Goal: Entertainment & Leisure: Consume media (video, audio)

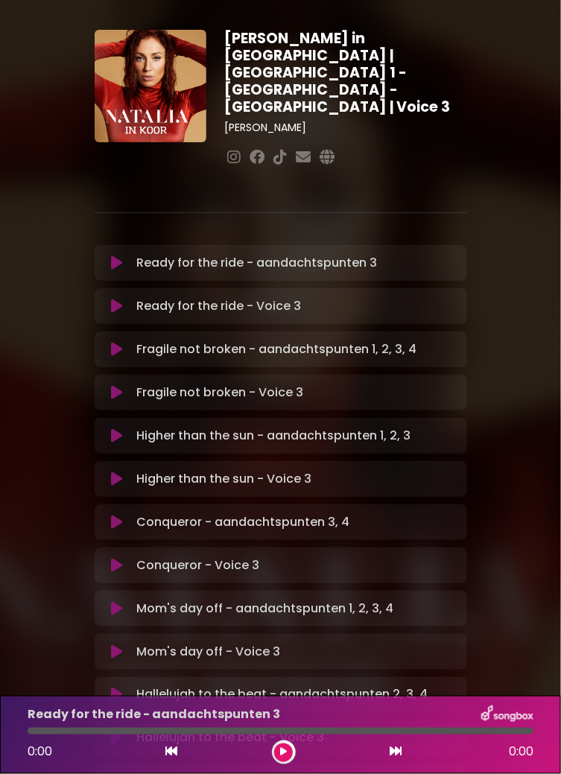
click at [239, 297] on p "Ready for the ride - Voice 3 Loading Track..." at bounding box center [218, 306] width 165 height 18
click at [121, 299] on icon at bounding box center [116, 306] width 11 height 15
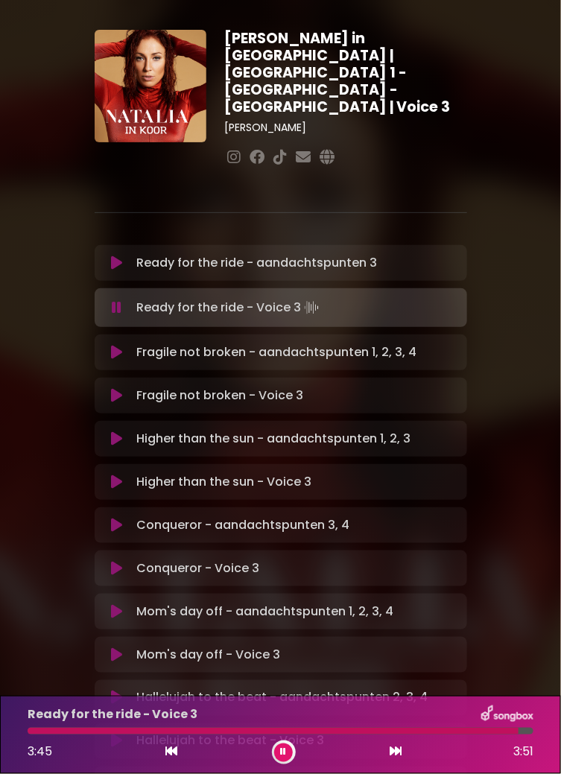
click at [124, 388] on button at bounding box center [118, 395] width 28 height 15
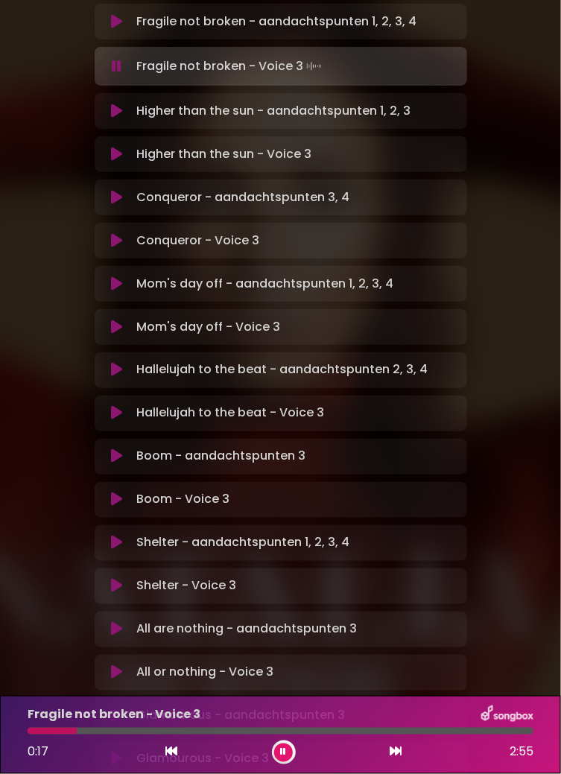
scroll to position [332, 0]
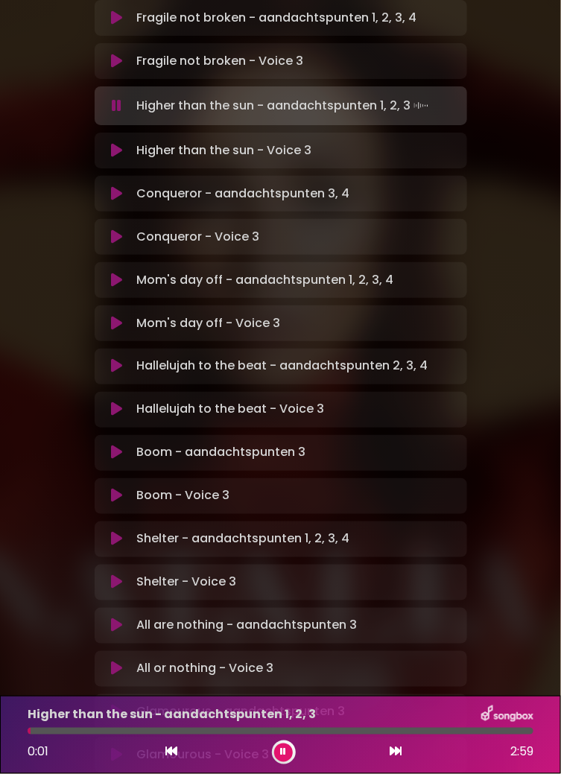
click at [127, 143] on button at bounding box center [118, 150] width 28 height 15
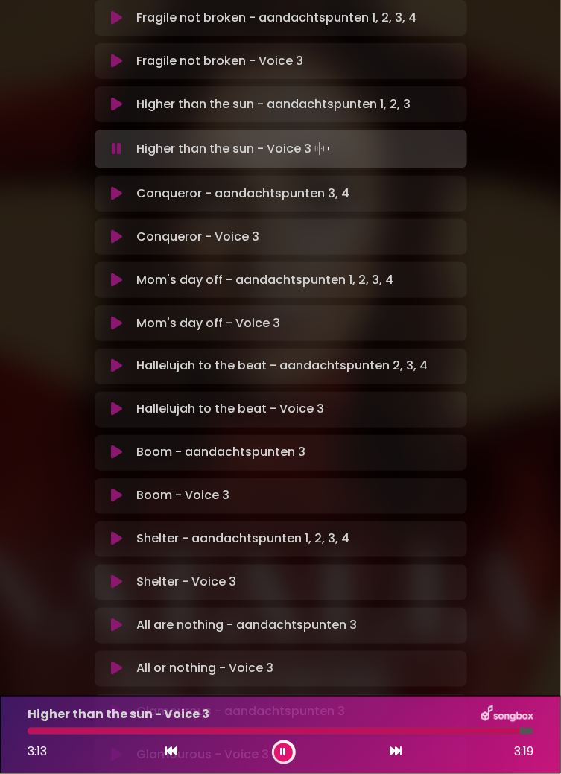
click at [127, 230] on button at bounding box center [118, 237] width 28 height 15
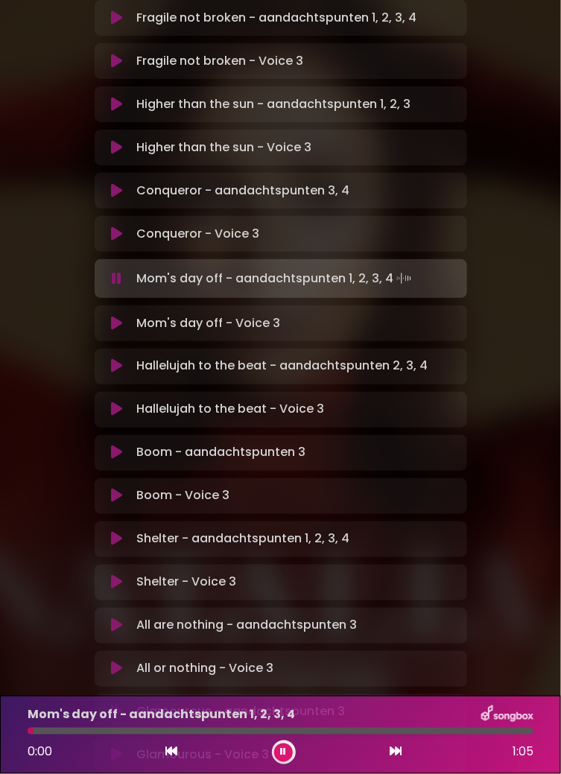
click at [127, 316] on button at bounding box center [118, 323] width 28 height 15
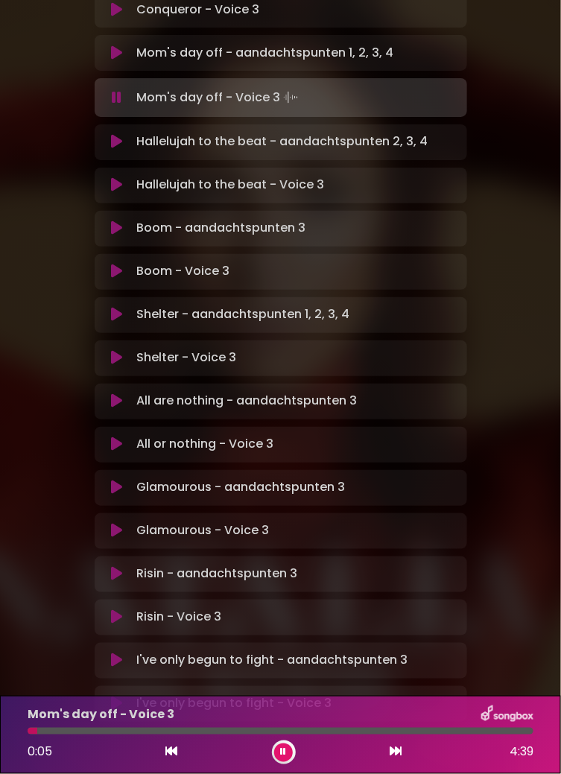
scroll to position [568, 0]
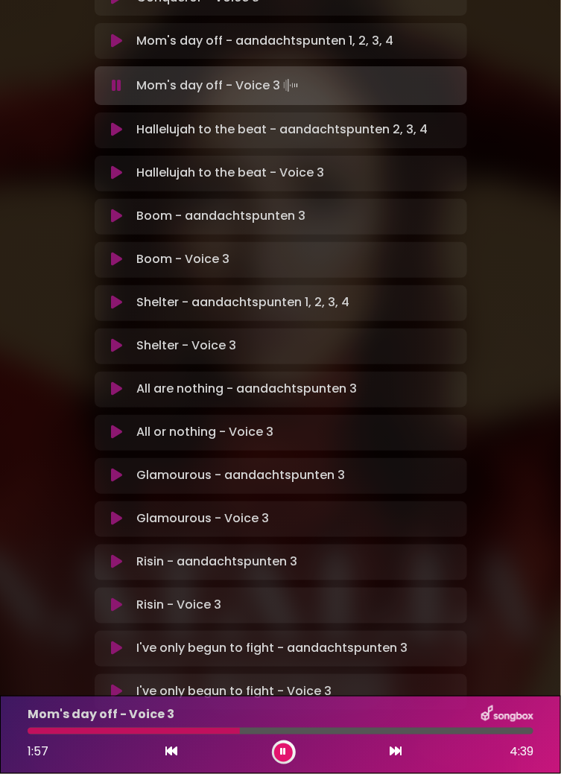
click at [118, 166] on icon at bounding box center [116, 173] width 11 height 15
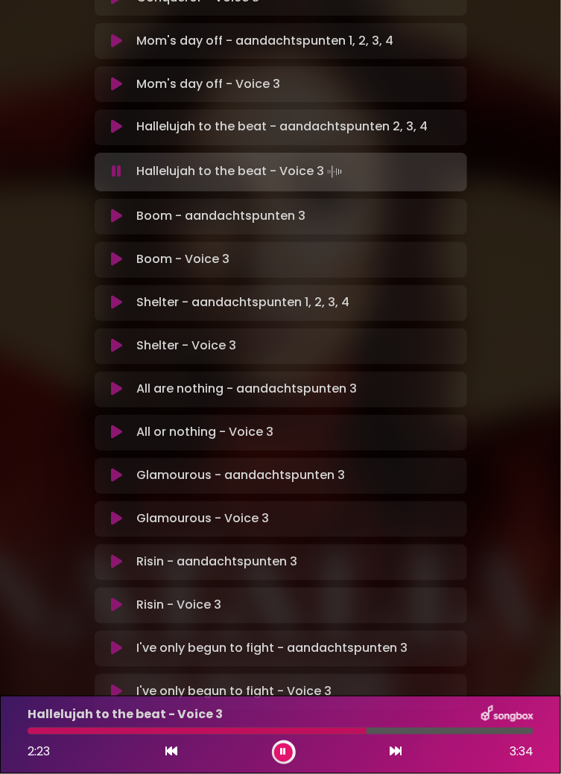
click at [118, 339] on icon at bounding box center [116, 346] width 11 height 15
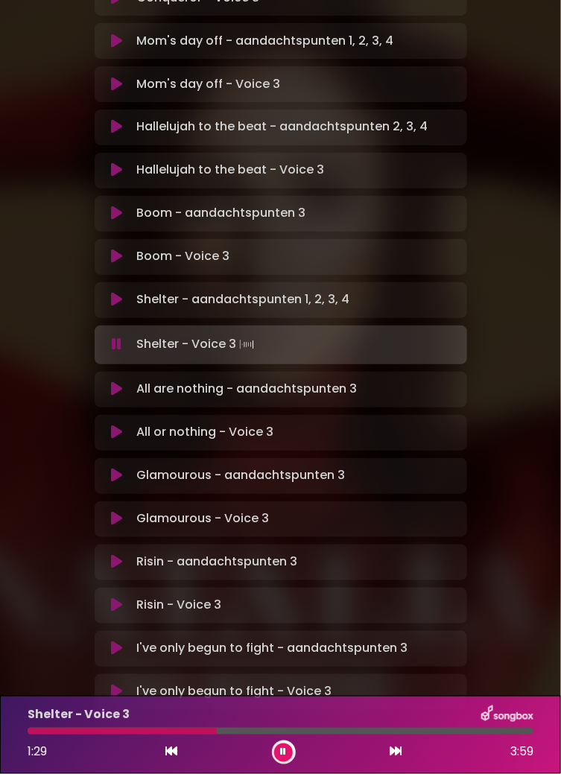
click at [201, 731] on div at bounding box center [122, 731] width 189 height 7
click at [113, 426] on icon at bounding box center [116, 433] width 11 height 15
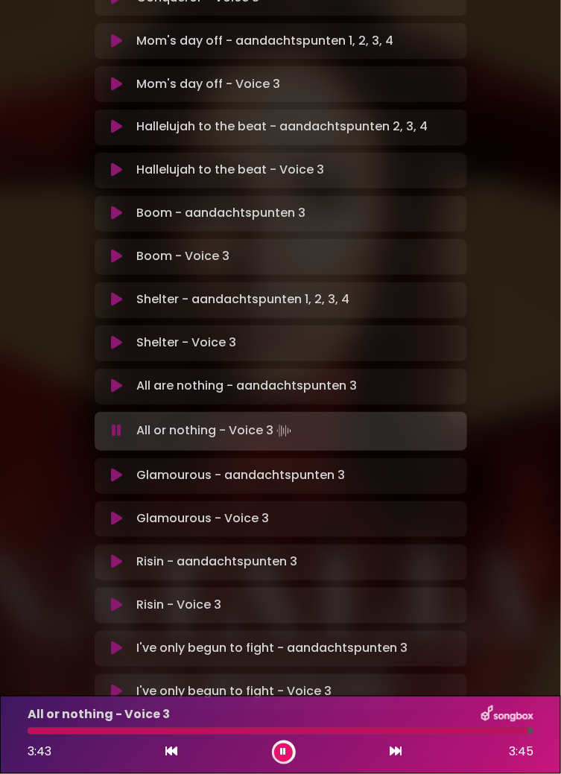
click at [120, 512] on icon at bounding box center [116, 519] width 11 height 15
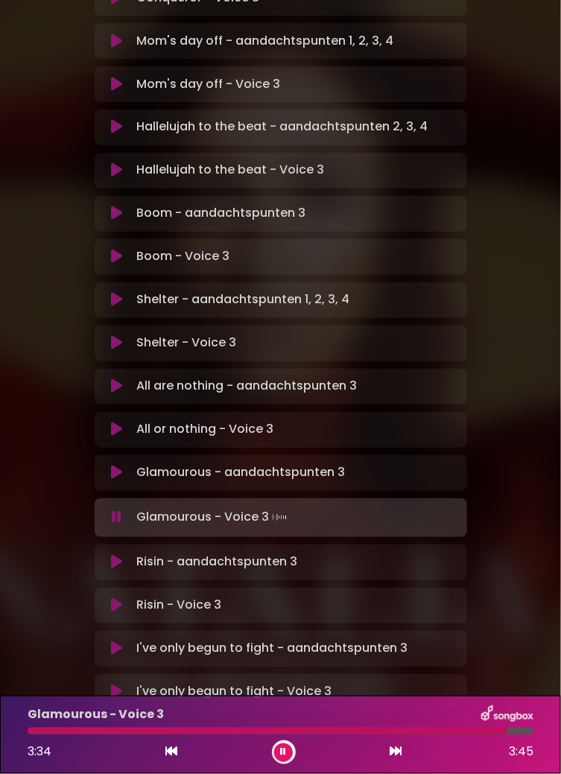
click at [114, 598] on icon at bounding box center [116, 605] width 11 height 15
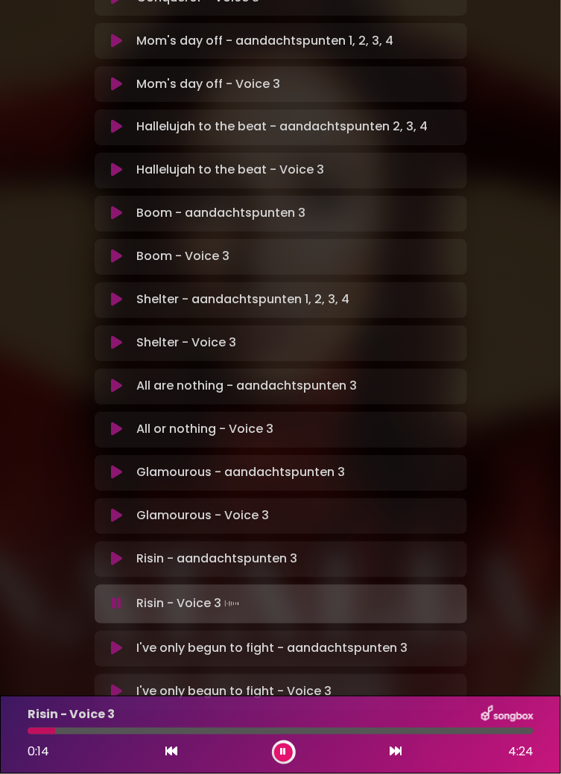
click at [123, 552] on button at bounding box center [118, 559] width 28 height 15
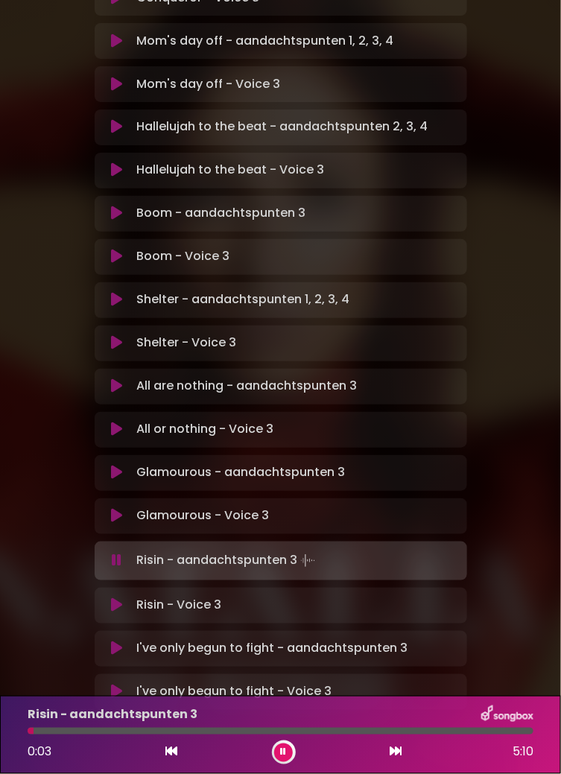
click at [67, 733] on div at bounding box center [281, 731] width 506 height 7
click at [89, 733] on div at bounding box center [281, 731] width 506 height 7
click at [78, 733] on div at bounding box center [59, 731] width 62 height 7
click at [136, 732] on div at bounding box center [89, 731] width 123 height 7
click at [122, 733] on div at bounding box center [83, 731] width 110 height 7
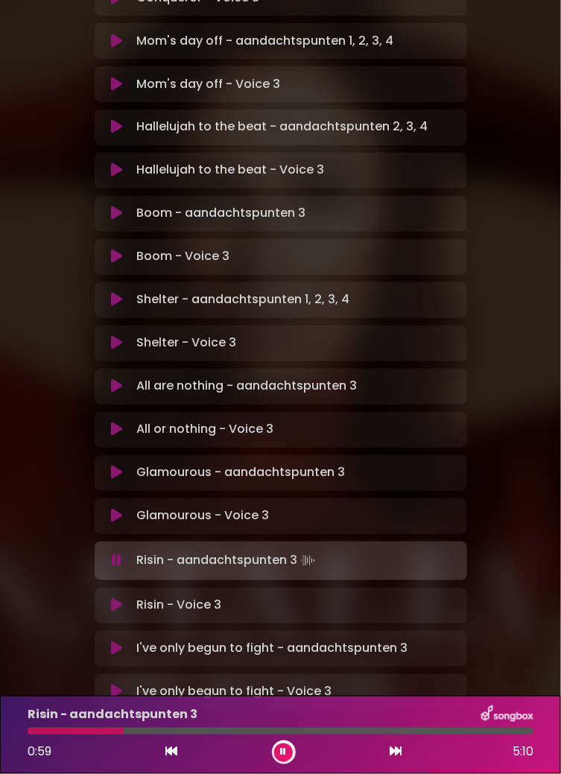
click at [109, 733] on div at bounding box center [76, 731] width 96 height 7
click at [99, 733] on div at bounding box center [69, 731] width 82 height 7
click at [84, 732] on div at bounding box center [64, 731] width 72 height 7
click at [70, 730] on div at bounding box center [56, 731] width 57 height 7
click at [121, 598] on icon at bounding box center [116, 605] width 11 height 15
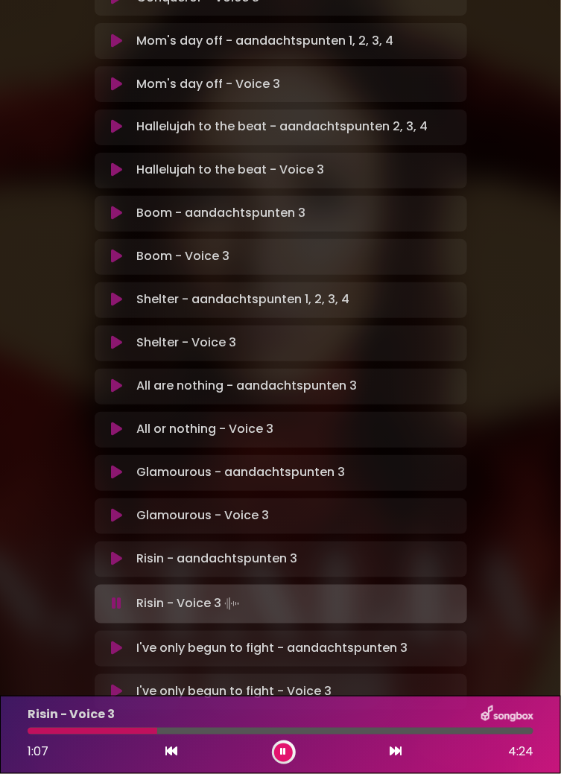
click at [133, 730] on div at bounding box center [93, 731] width 130 height 7
click at [140, 733] on div at bounding box center [91, 731] width 127 height 7
click at [125, 732] on div at bounding box center [89, 731] width 122 height 7
click at [136, 733] on div at bounding box center [91, 731] width 126 height 7
click at [239, 728] on div at bounding box center [148, 731] width 241 height 7
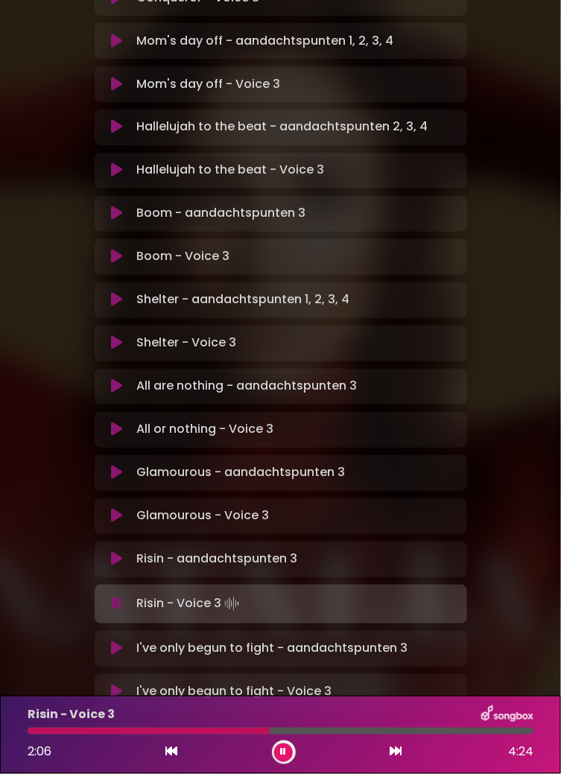
click at [233, 733] on div at bounding box center [149, 731] width 242 height 7
click at [238, 732] on div at bounding box center [148, 731] width 240 height 7
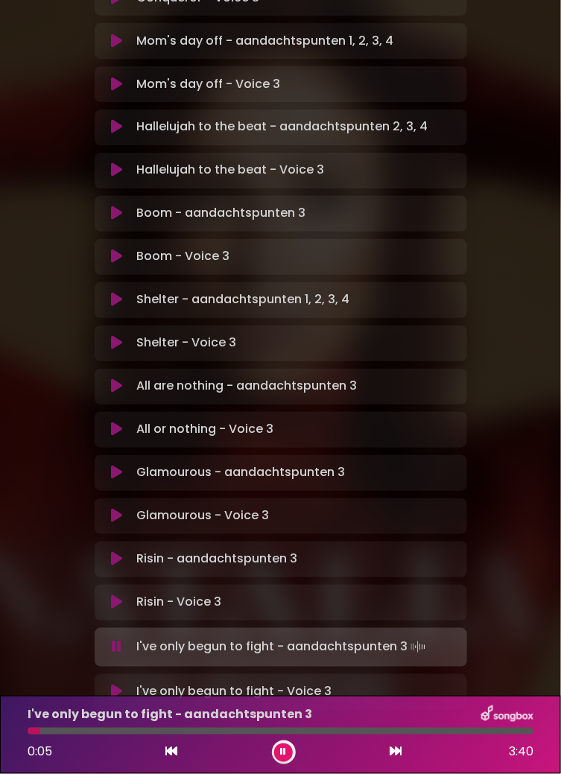
click at [120, 685] on icon at bounding box center [116, 692] width 11 height 15
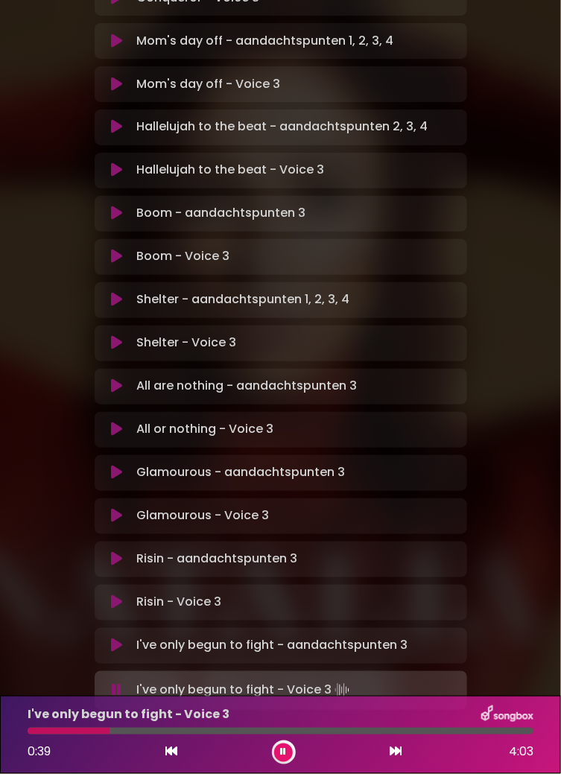
click at [119, 683] on icon at bounding box center [117, 690] width 10 height 15
